Goal: Task Accomplishment & Management: Manage account settings

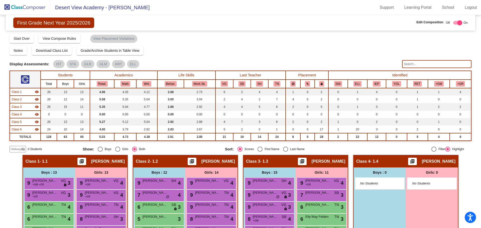
scroll to position [100, 0]
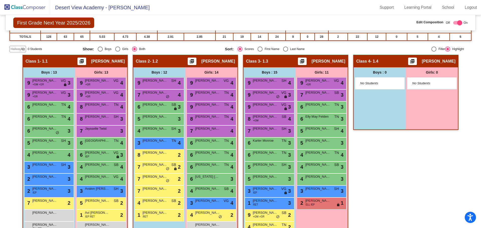
click at [35, 12] on img at bounding box center [25, 7] width 50 height 15
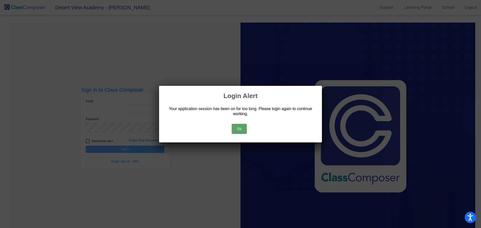
click at [238, 128] on button "Ok" at bounding box center [238, 129] width 15 height 10
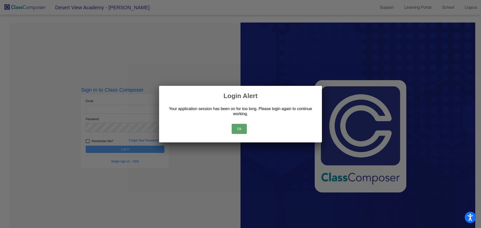
click at [238, 128] on button "Ok" at bounding box center [238, 129] width 15 height 10
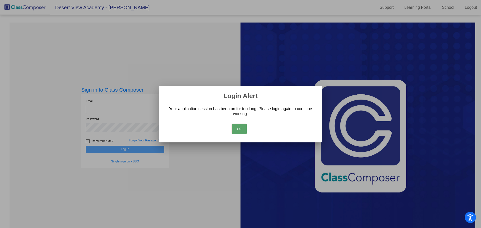
click at [238, 128] on button "Ok" at bounding box center [238, 129] width 15 height 10
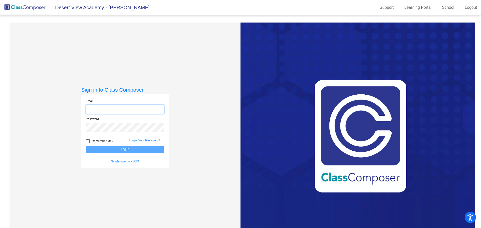
click at [114, 108] on input "email" at bounding box center [125, 109] width 79 height 9
type input "[EMAIL_ADDRESS][DOMAIN_NAME]"
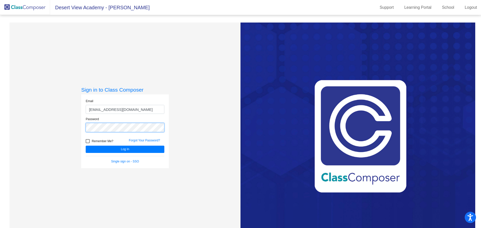
click at [86, 146] on button "Log In" at bounding box center [125, 149] width 79 height 7
